Goal: Information Seeking & Learning: Learn about a topic

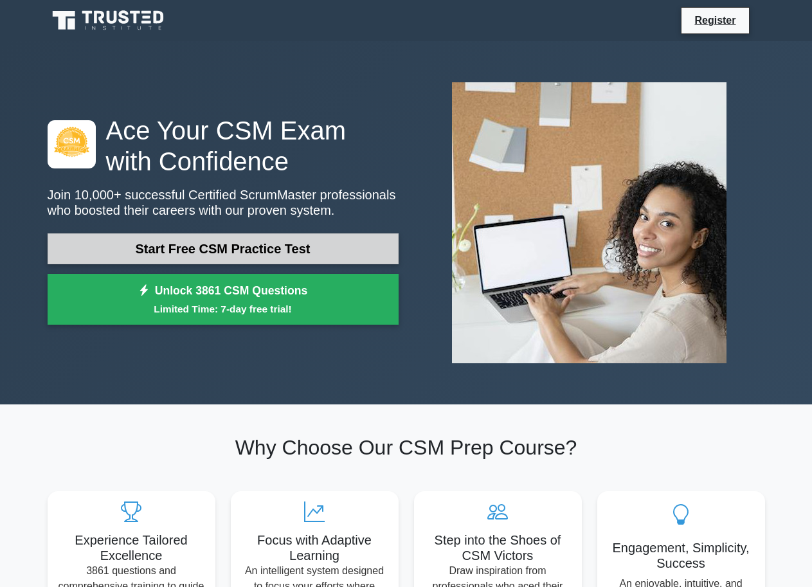
click at [328, 237] on link "Start Free CSM Practice Test" at bounding box center [223, 248] width 351 height 31
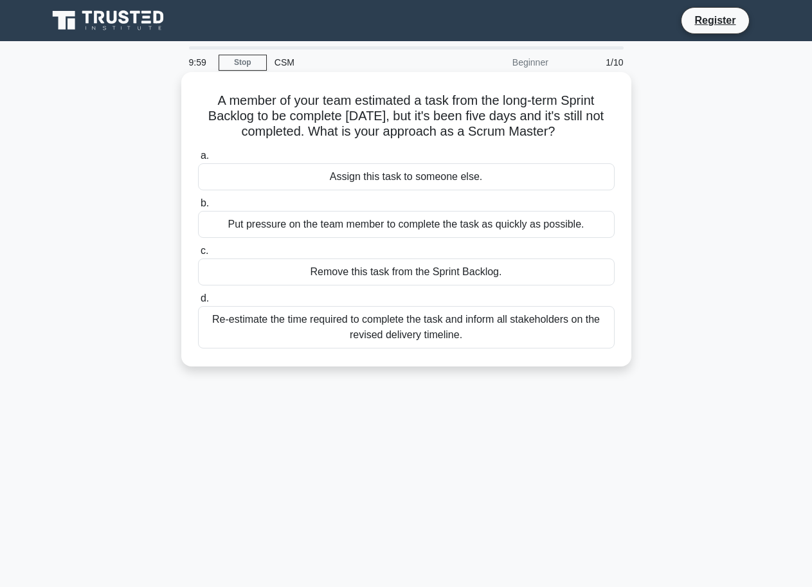
click at [400, 180] on div "Assign this task to someone else." at bounding box center [406, 176] width 417 height 27
click at [198, 160] on input "a. Assign this task to someone else." at bounding box center [198, 156] width 0 height 8
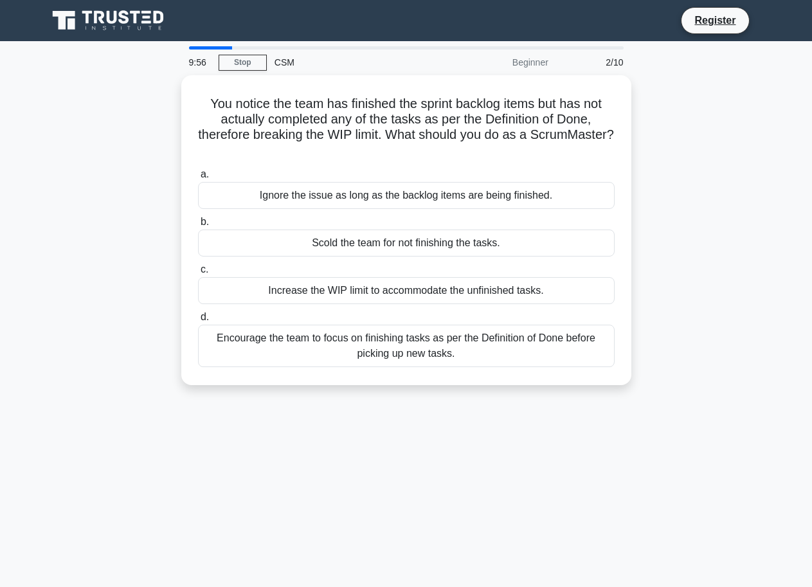
click at [11, 4] on nav "Register" at bounding box center [406, 20] width 812 height 41
